Goal: Information Seeking & Learning: Learn about a topic

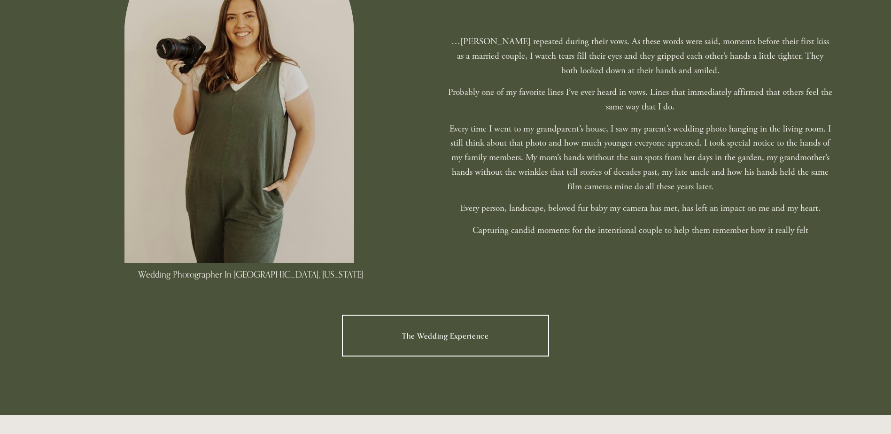
scroll to position [519, 0]
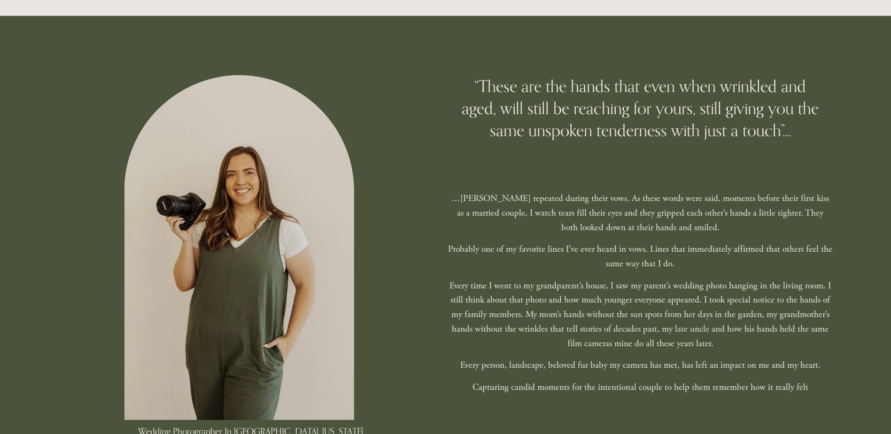
click at [561, 249] on p "Probably one of my favorite lines I’ve ever heard in vows. Lines that immediate…" at bounding box center [640, 256] width 385 height 29
click at [581, 240] on div "…Sarah repeated during their vows. As these words were said, moments before the…" at bounding box center [640, 293] width 385 height 203
click at [565, 237] on div "…Sarah repeated during their vows. As these words were said, moments before the…" at bounding box center [640, 293] width 385 height 203
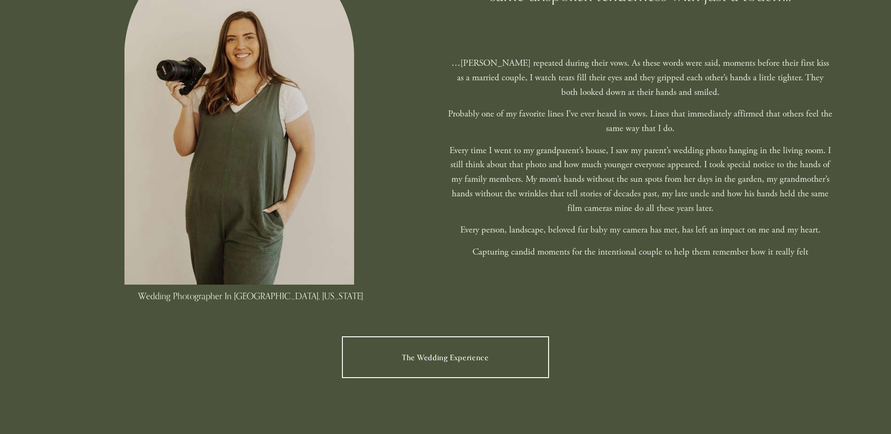
scroll to position [676, 0]
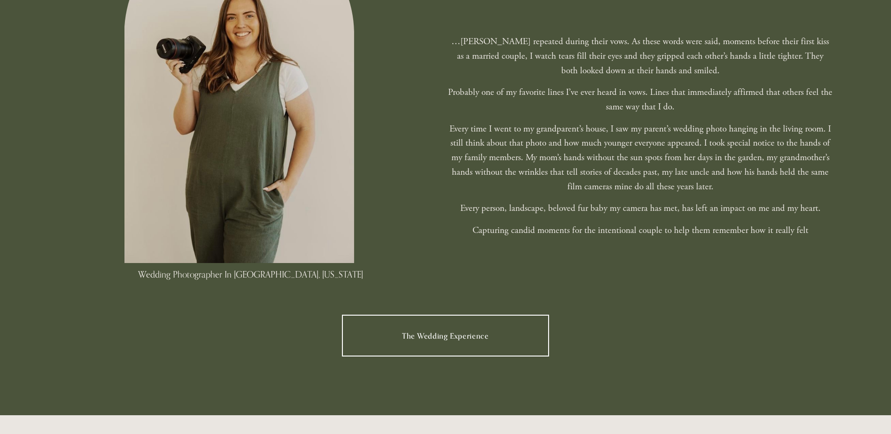
click at [485, 343] on link "The Wedding Experience" at bounding box center [446, 335] width 208 height 41
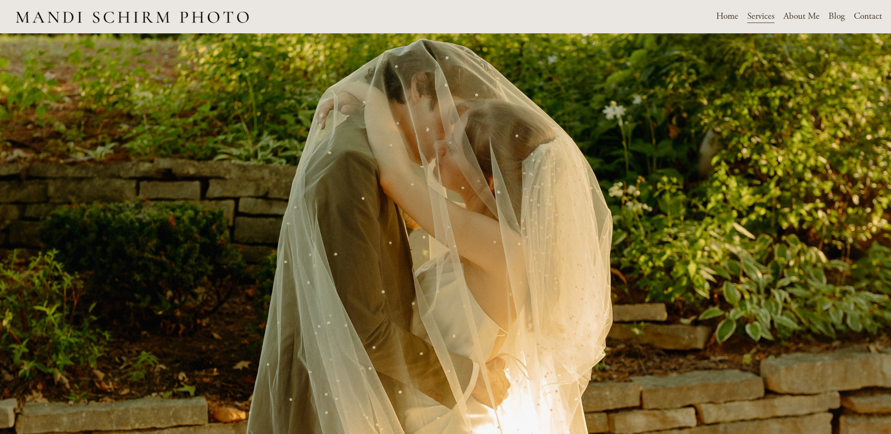
click at [468, 250] on div at bounding box center [445, 252] width 891 height 438
click at [523, 223] on div at bounding box center [445, 252] width 891 height 438
click at [795, 21] on link "About Me" at bounding box center [802, 16] width 36 height 16
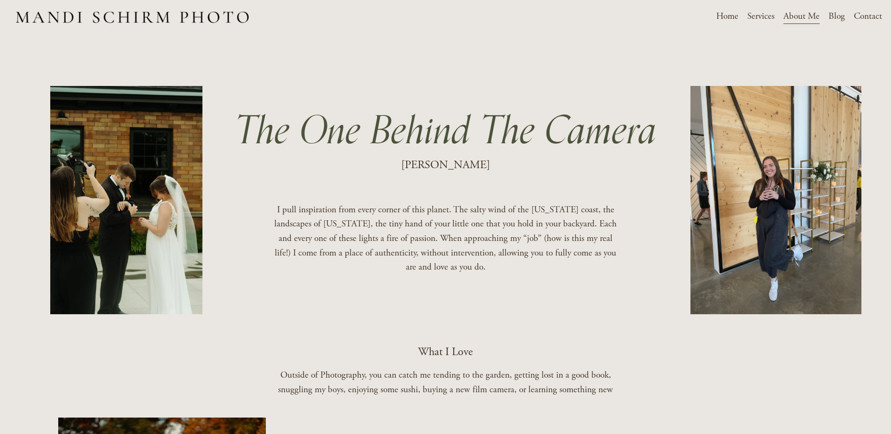
click at [774, 9] on link "Services" at bounding box center [761, 16] width 27 height 16
click at [0, 0] on span "Weddings" at bounding box center [0, 0] width 0 height 0
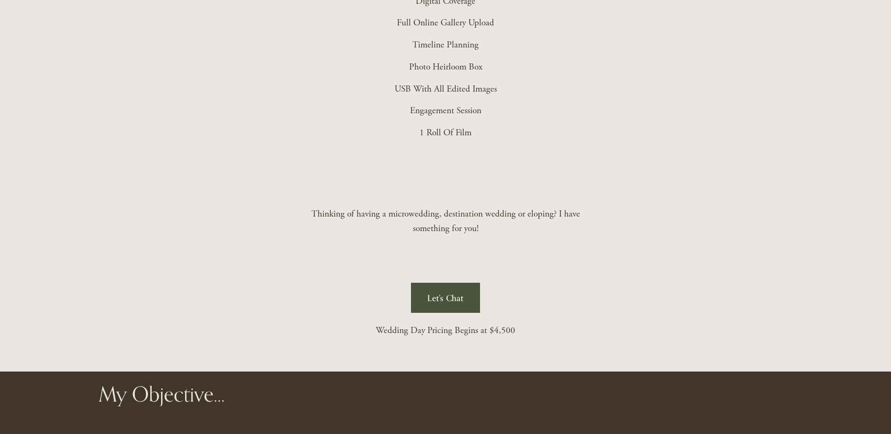
scroll to position [2506, 0]
